Goal: Task Accomplishment & Management: Manage account settings

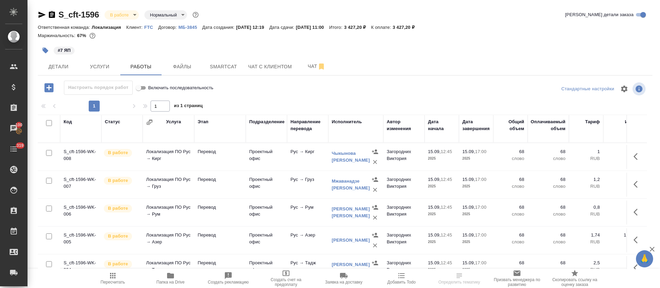
click at [49, 123] on input "checkbox" at bounding box center [49, 123] width 6 height 6
checkbox input "true"
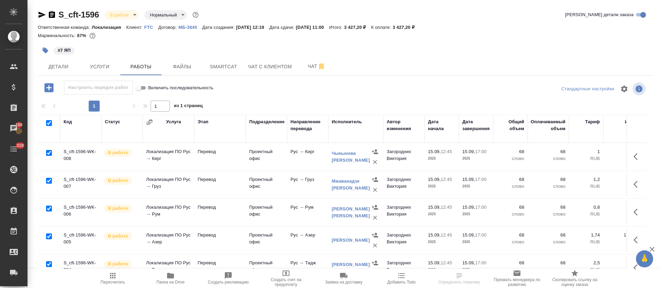
checkbox input "true"
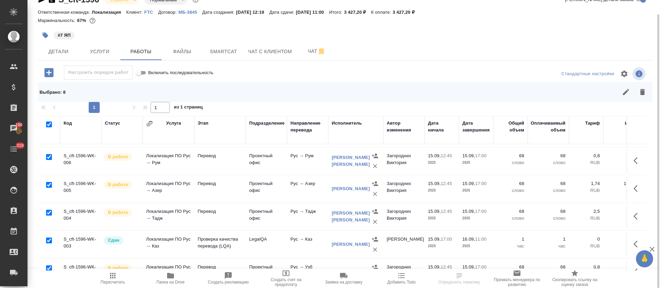
scroll to position [104, 0]
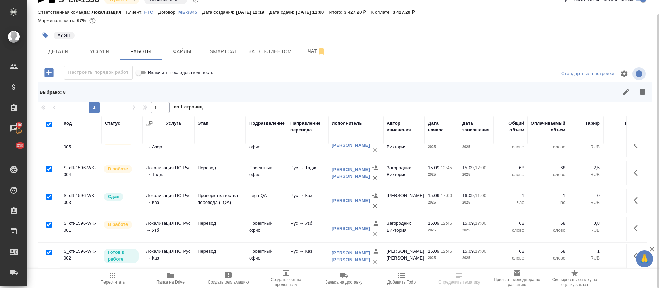
click at [48, 194] on input "checkbox" at bounding box center [49, 197] width 6 height 6
checkbox input "false"
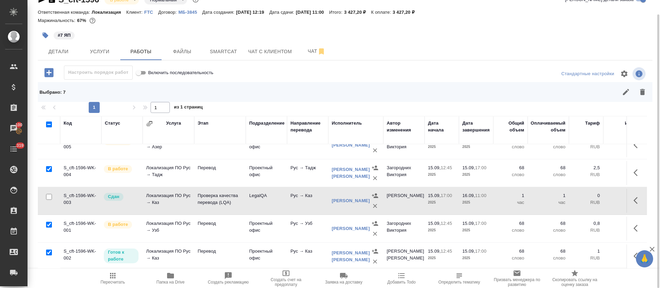
checkbox input "false"
click at [628, 93] on icon "button" at bounding box center [626, 92] width 8 height 8
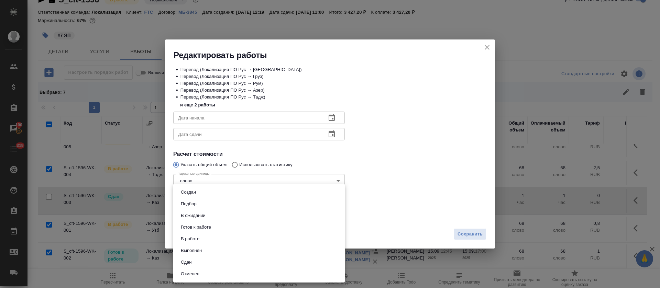
click at [229, 218] on body "🙏 .cls-1 fill:#fff; AWATERA Tretyakova Olga Клиенты Спецификации Заказы 100 Чат…" at bounding box center [330, 144] width 660 height 288
click at [198, 261] on li "Сдан" at bounding box center [258, 263] width 171 height 12
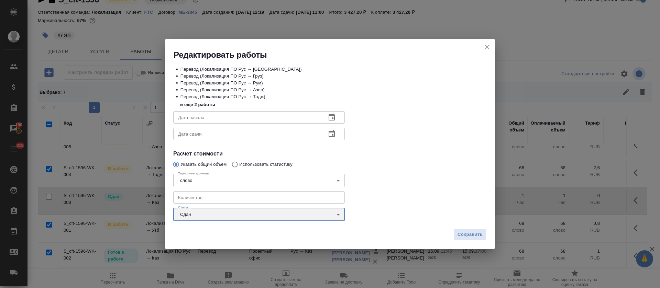
type input "closed"
click at [466, 236] on span "Сохранить" at bounding box center [469, 235] width 25 height 8
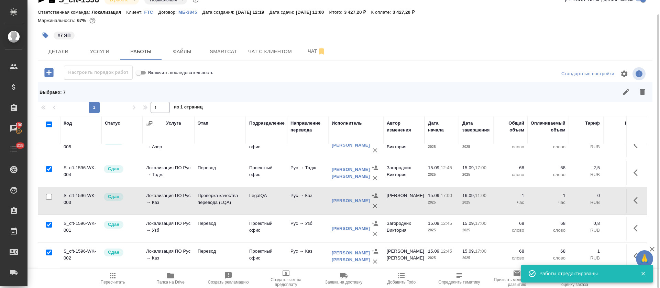
click at [110, 277] on icon "button" at bounding box center [113, 276] width 8 height 8
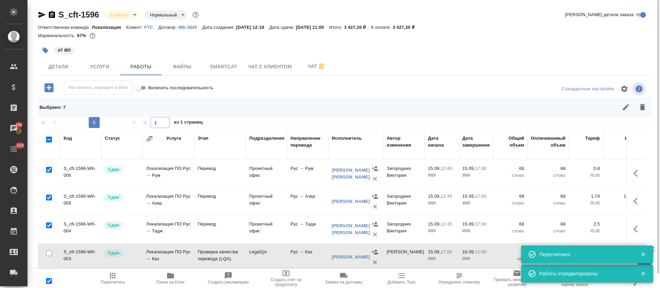
scroll to position [0, 0]
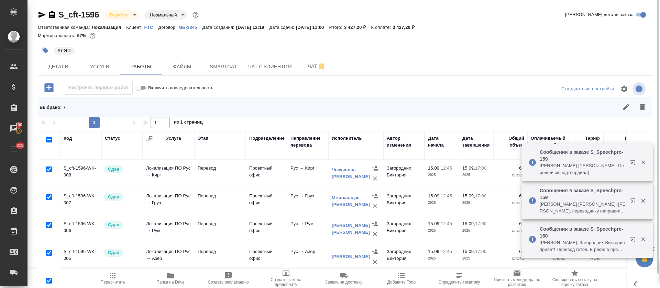
click at [175, 276] on span "Папка на Drive" at bounding box center [170, 278] width 49 height 13
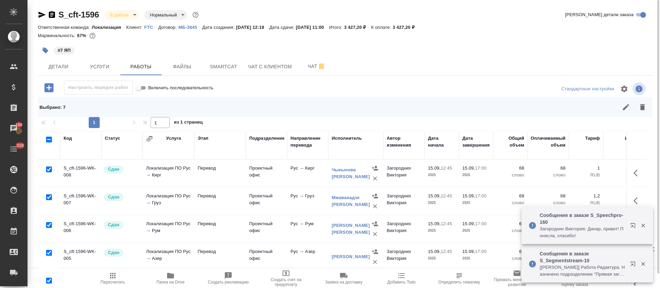
click at [135, 18] on body "🙏 .cls-1 fill:#fff; AWATERA Tretyakova Olga Клиенты Спецификации Заказы 100 Чат…" at bounding box center [330, 144] width 660 height 288
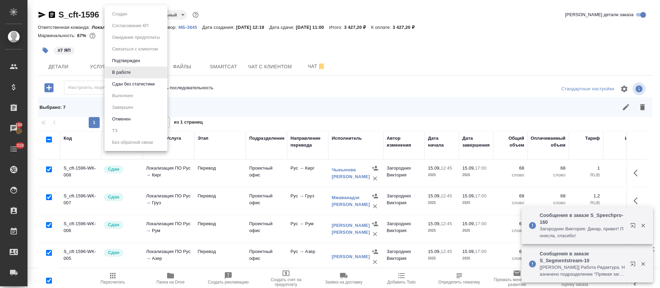
click at [136, 87] on button "Сдан без статистики" at bounding box center [133, 84] width 47 height 8
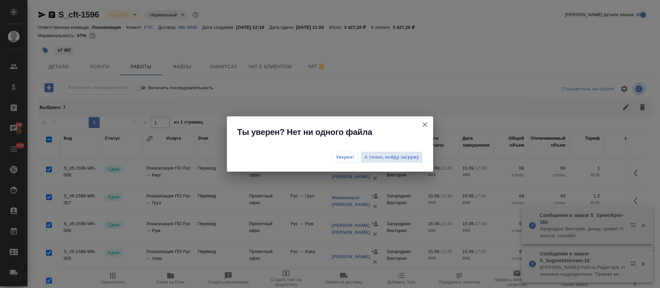
click at [344, 156] on span "Уверен!" at bounding box center [345, 157] width 18 height 7
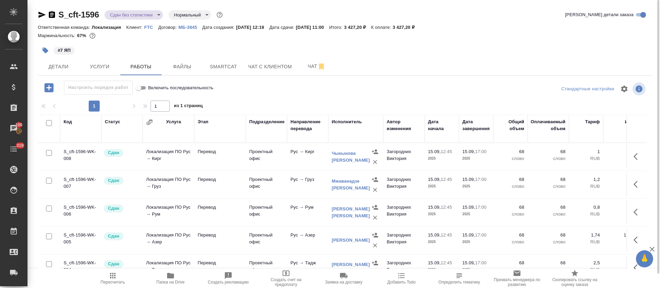
click at [156, 15] on body "🙏 .cls-1 fill:#fff; AWATERA Tretyakova Olga Клиенты Спецификации Заказы 100 Чат…" at bounding box center [330, 144] width 660 height 288
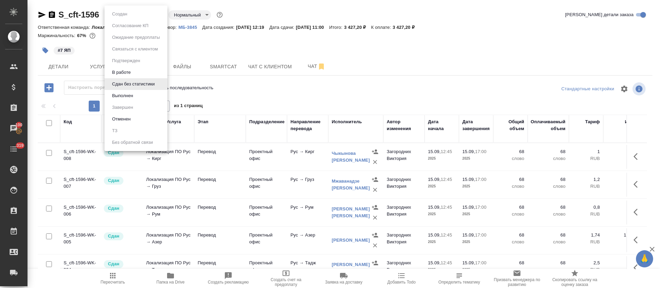
click at [144, 97] on li "Выполнен" at bounding box center [135, 96] width 63 height 12
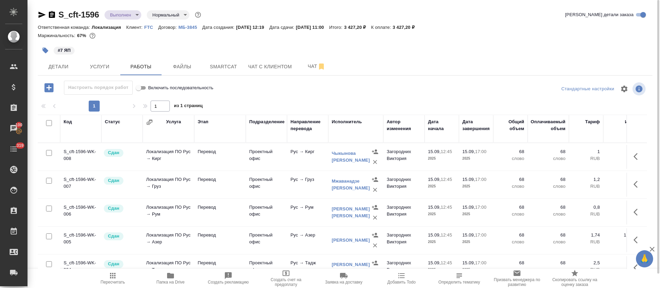
click at [42, 15] on icon "button" at bounding box center [42, 15] width 8 height 8
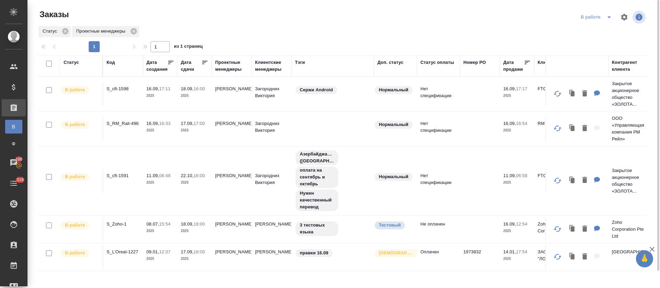
click at [605, 19] on icon "split button" at bounding box center [609, 17] width 8 height 8
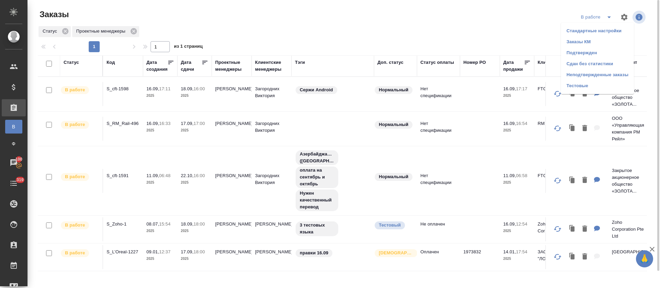
click at [600, 49] on li "Подтвержден" at bounding box center [597, 52] width 73 height 11
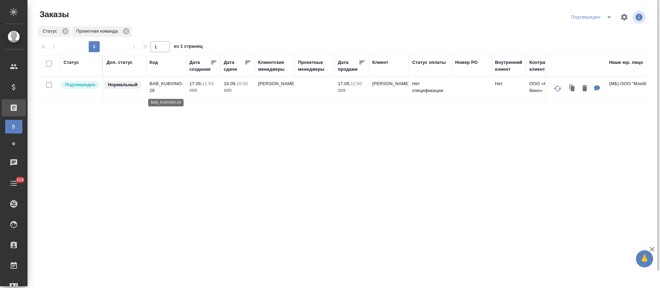
click at [160, 85] on p "BAB_KUBVINO-29" at bounding box center [165, 87] width 33 height 14
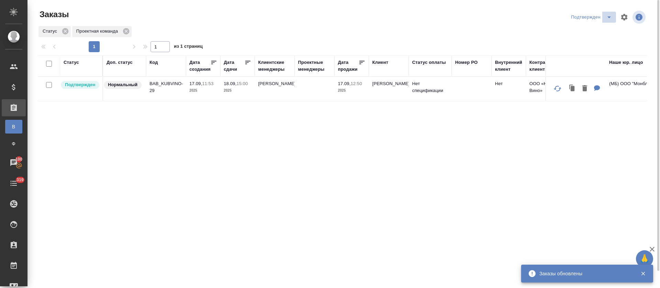
click at [605, 19] on icon "split button" at bounding box center [609, 17] width 8 height 8
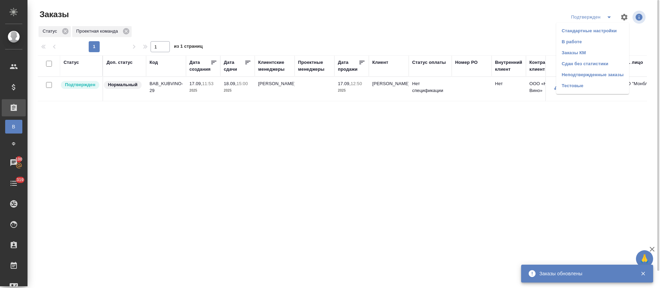
click at [599, 38] on li "В работе" at bounding box center [592, 41] width 73 height 11
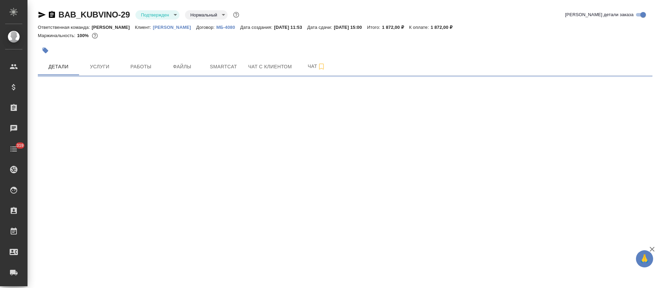
select select "RU"
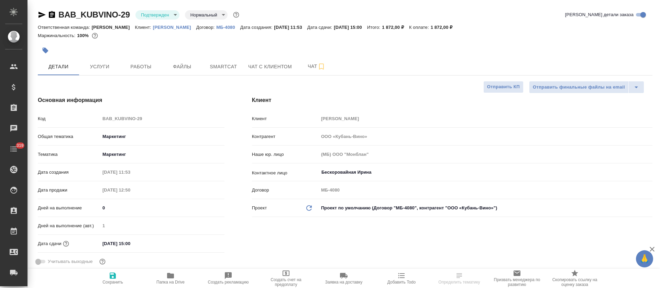
type textarea "x"
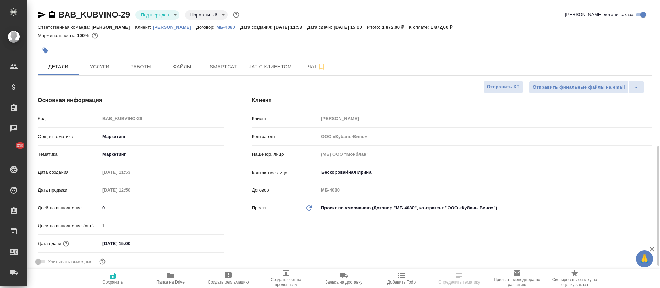
type textarea "x"
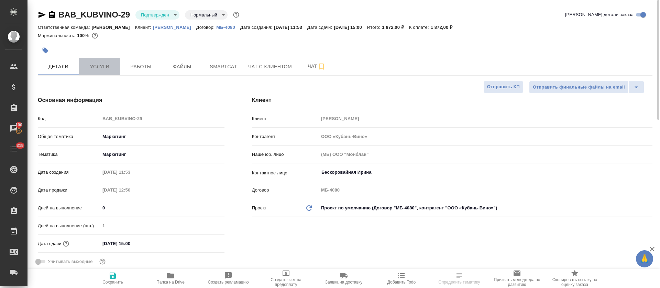
click at [116, 71] on button "Услуги" at bounding box center [99, 66] width 41 height 17
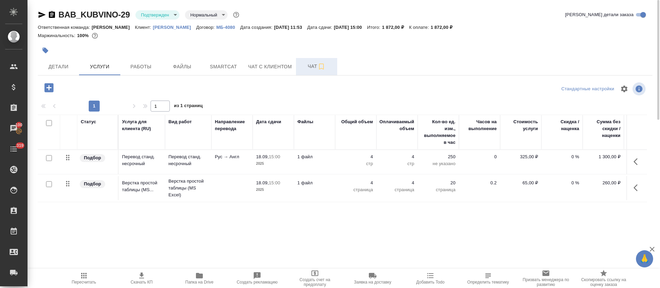
click at [303, 74] on button "Чат" at bounding box center [316, 66] width 41 height 17
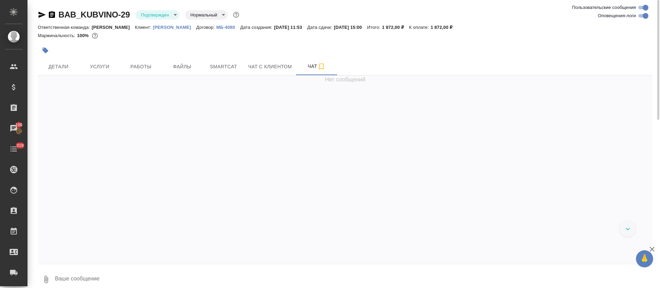
scroll to position [334, 0]
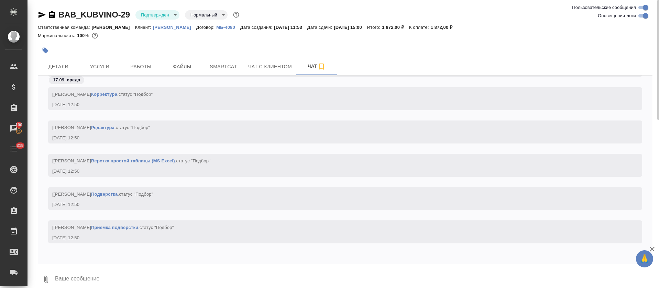
click at [647, 17] on input "Оповещения-логи" at bounding box center [645, 16] width 25 height 8
checkbox input "false"
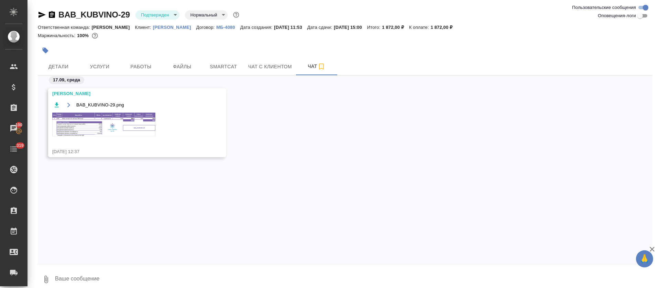
scroll to position [0, 0]
click at [99, 124] on img at bounding box center [103, 125] width 103 height 24
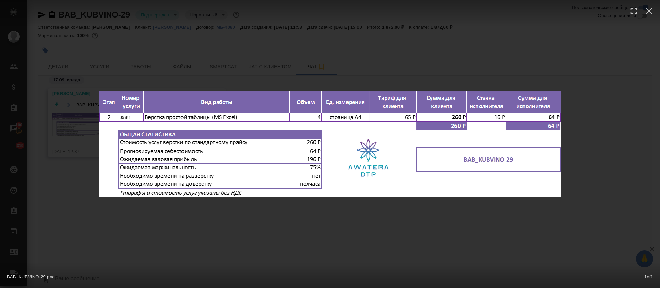
click at [304, 226] on div "BAB_KUBVINO-29.png 1 of 1" at bounding box center [330, 144] width 660 height 288
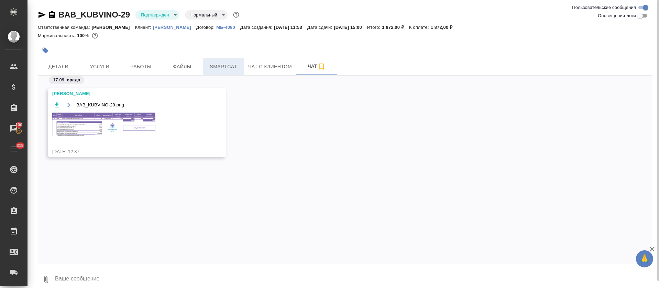
click at [219, 70] on span "Smartcat" at bounding box center [223, 67] width 33 height 9
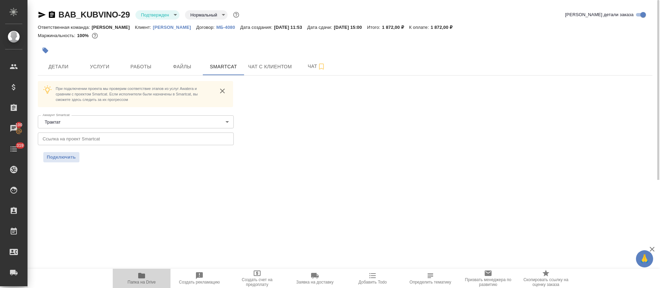
drag, startPoint x: 140, startPoint y: 277, endPoint x: 236, endPoint y: 134, distance: 171.8
click at [141, 275] on icon "button" at bounding box center [141, 275] width 7 height 5
